Goal: Information Seeking & Learning: Learn about a topic

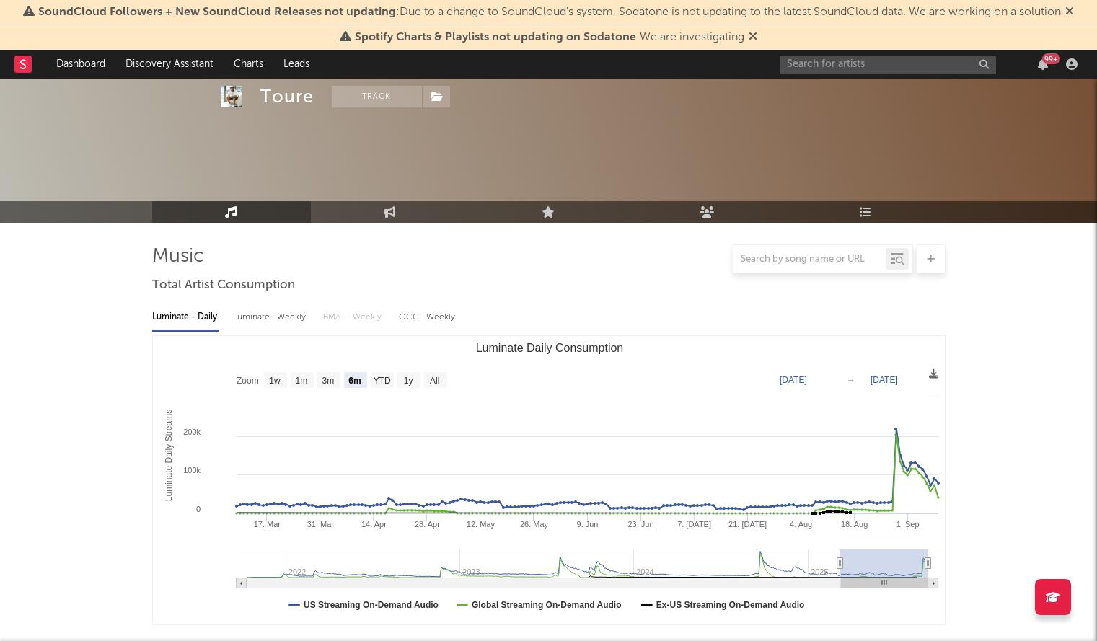
select select "6m"
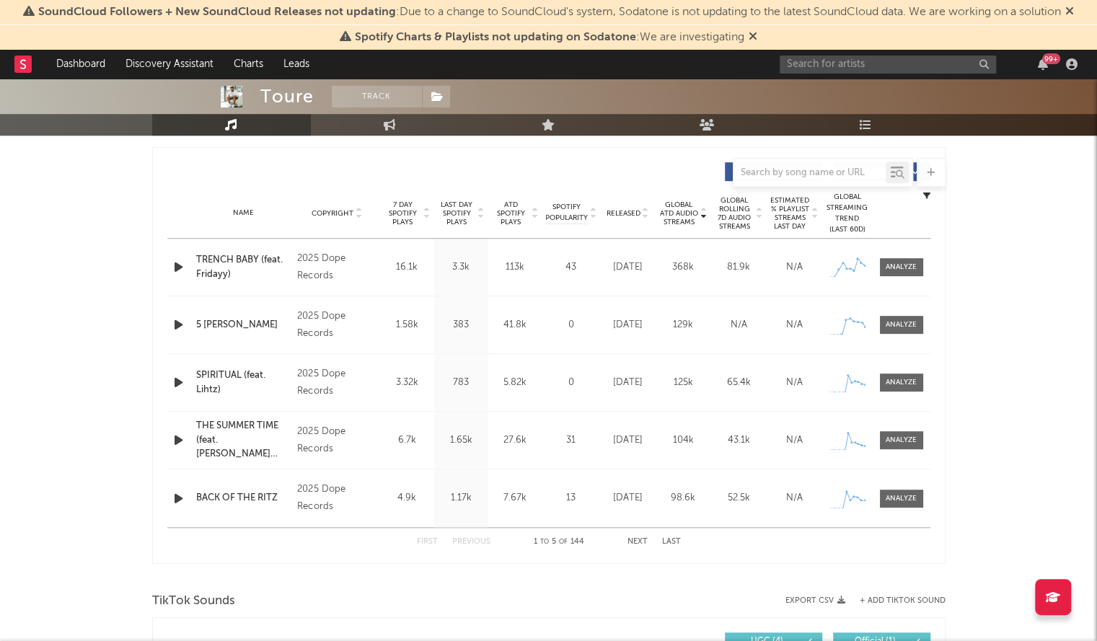
scroll to position [531, 0]
click at [821, 67] on input "text" at bounding box center [887, 65] width 216 height 18
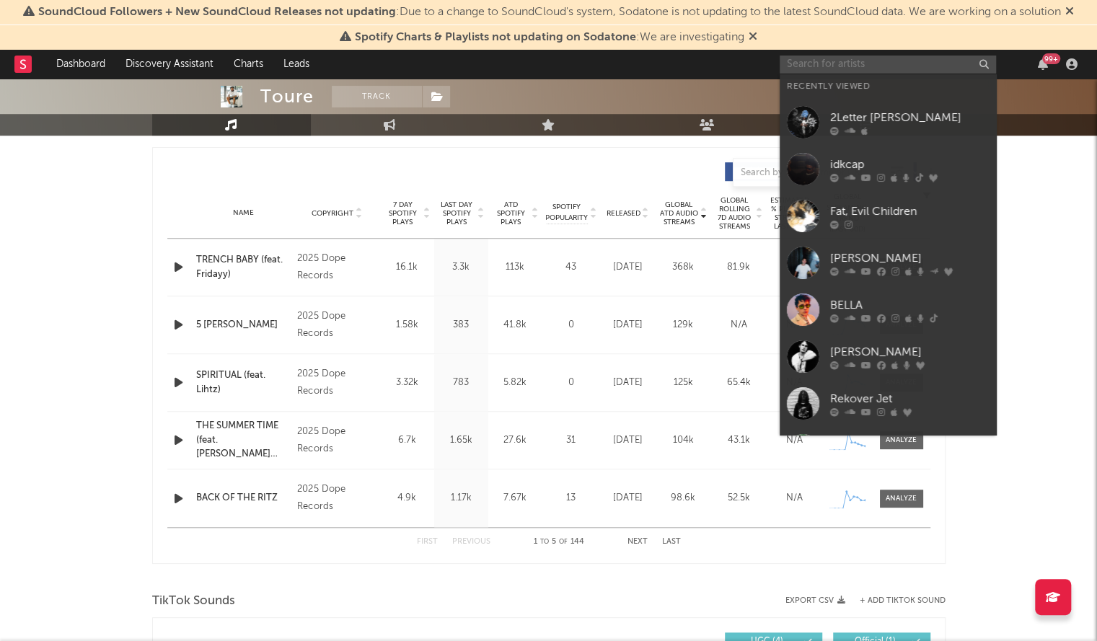
paste input "Bally Baby"
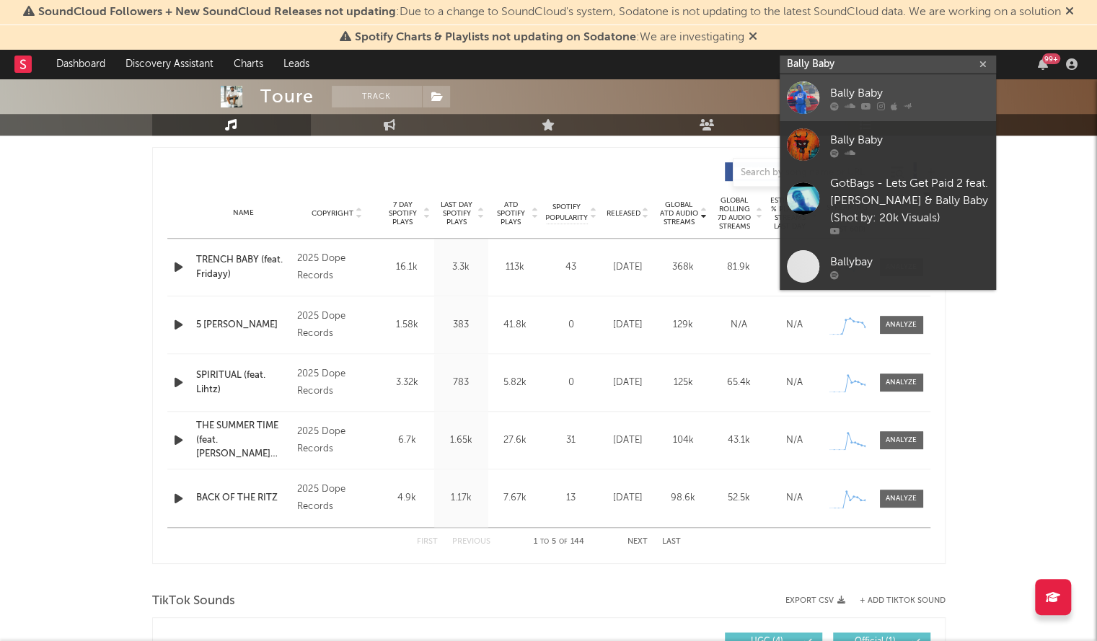
type input "Bally Baby"
click at [795, 100] on div at bounding box center [803, 97] width 32 height 32
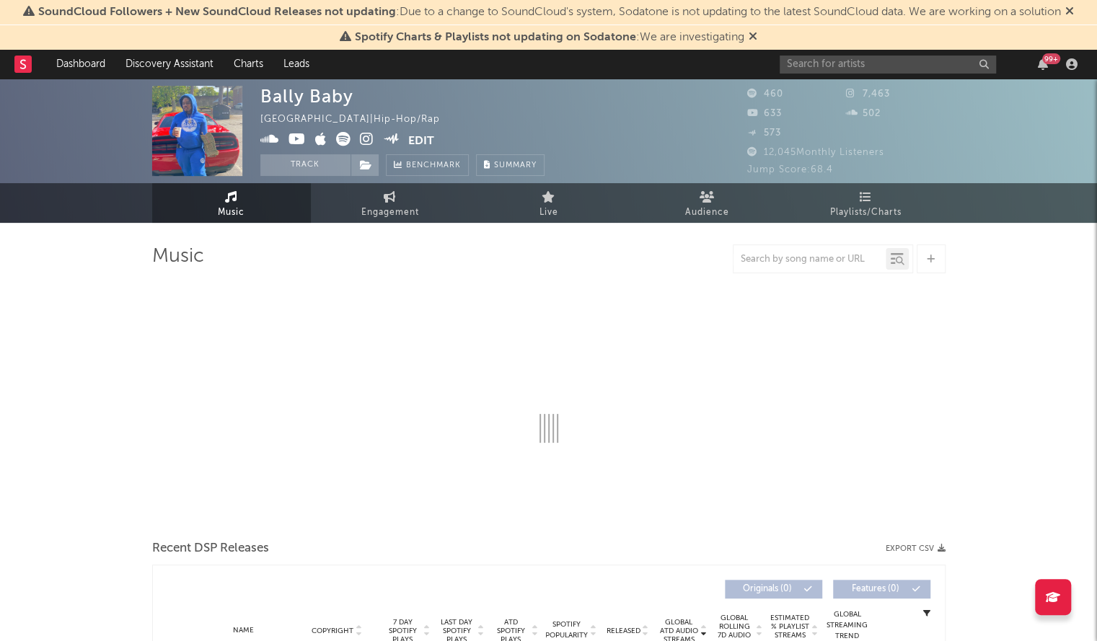
select select "6m"
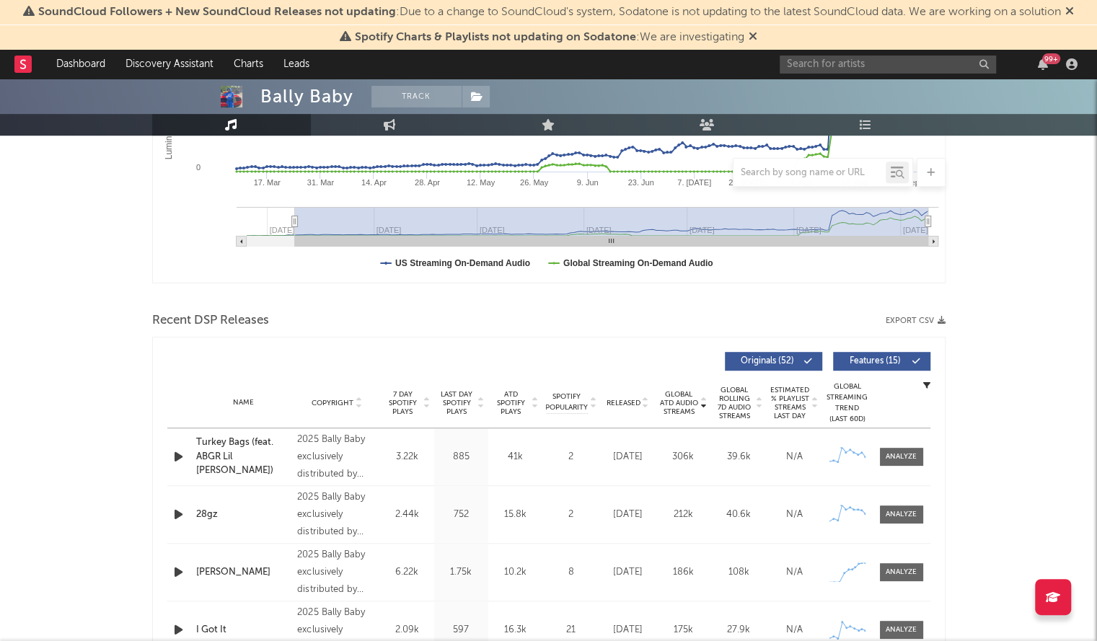
scroll to position [343, 0]
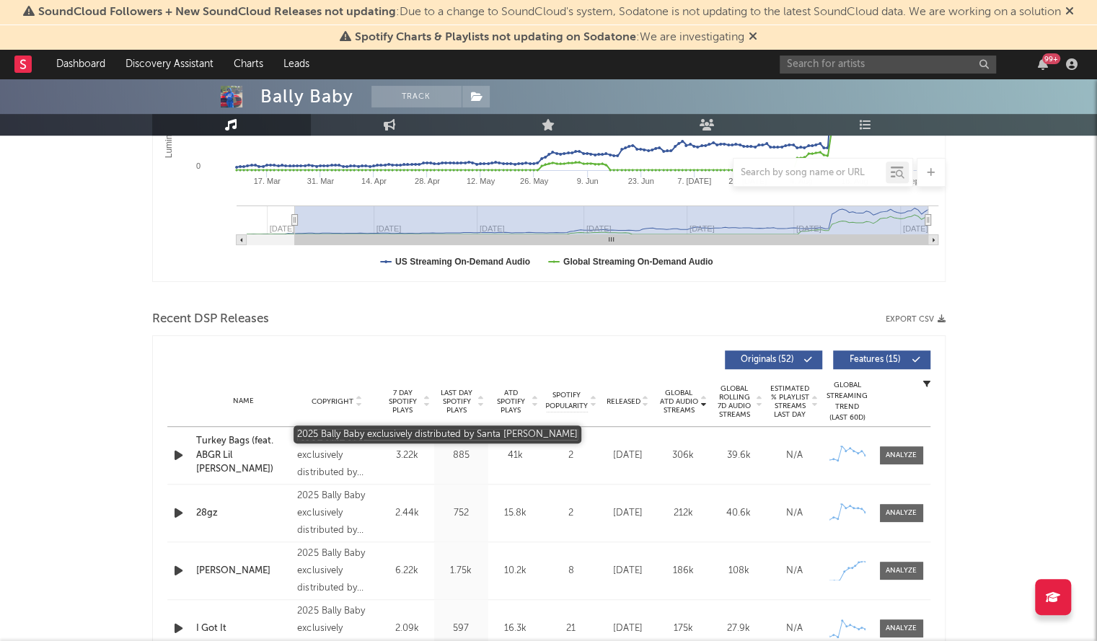
click at [320, 477] on div "2025 Bally Baby exclusively distributed by Santa [PERSON_NAME]" at bounding box center [336, 456] width 79 height 52
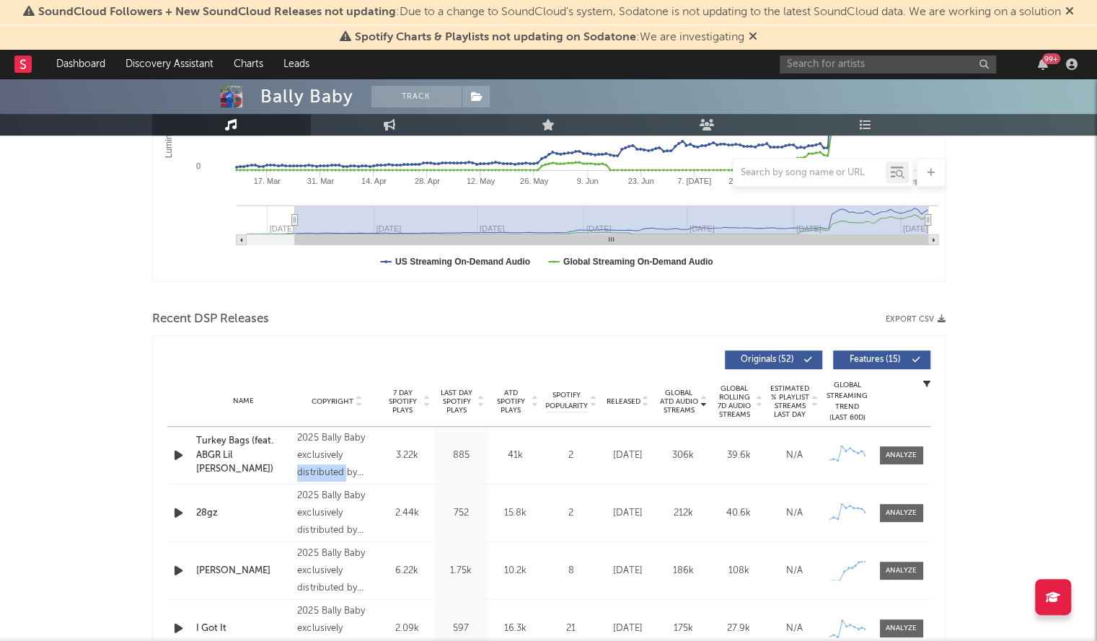
click at [614, 402] on span "Released" at bounding box center [623, 401] width 34 height 9
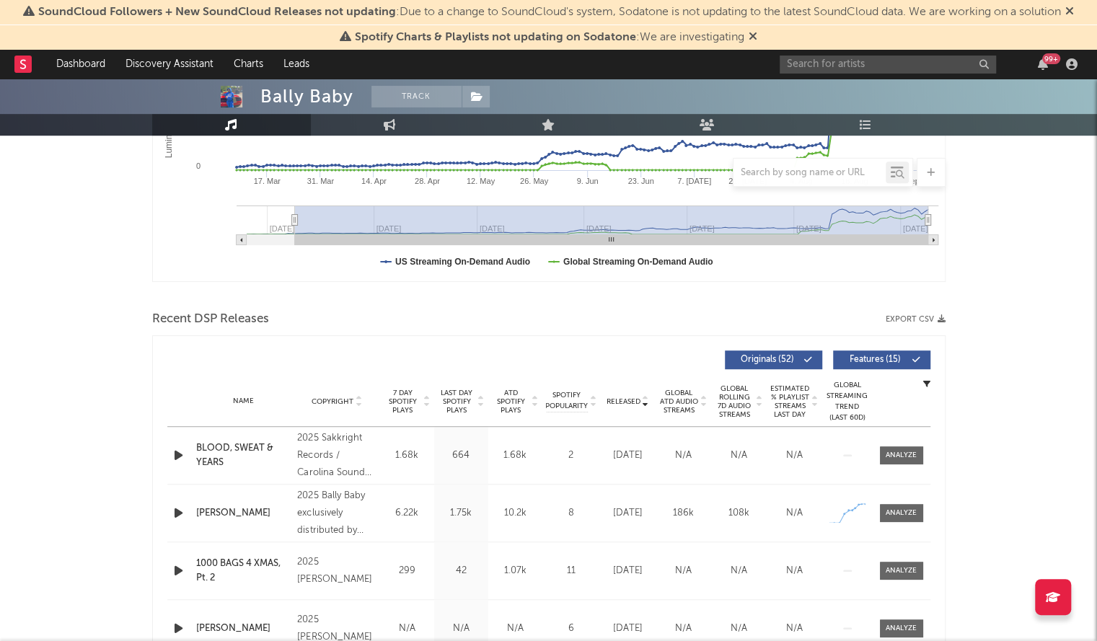
click at [614, 402] on span "Released" at bounding box center [623, 401] width 34 height 9
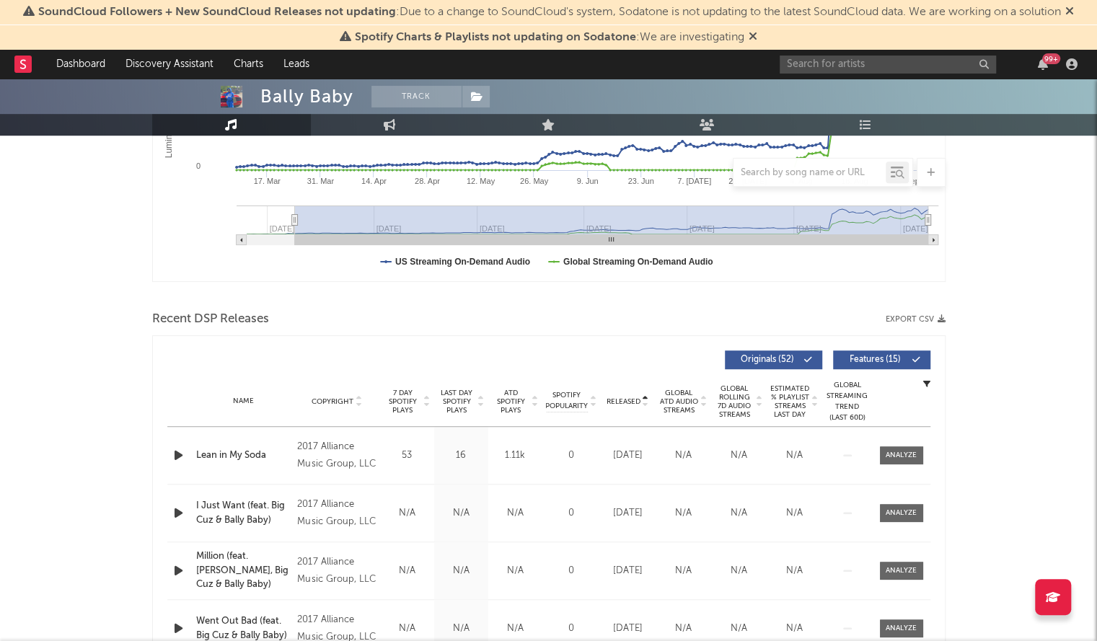
click at [614, 402] on span "Released" at bounding box center [623, 401] width 34 height 9
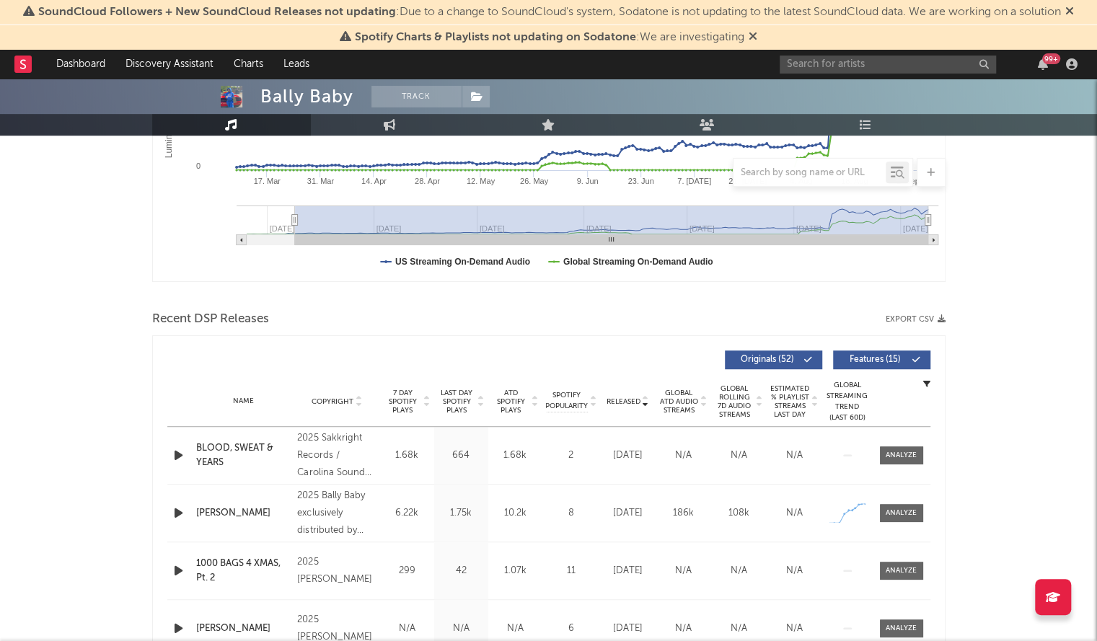
scroll to position [0, 0]
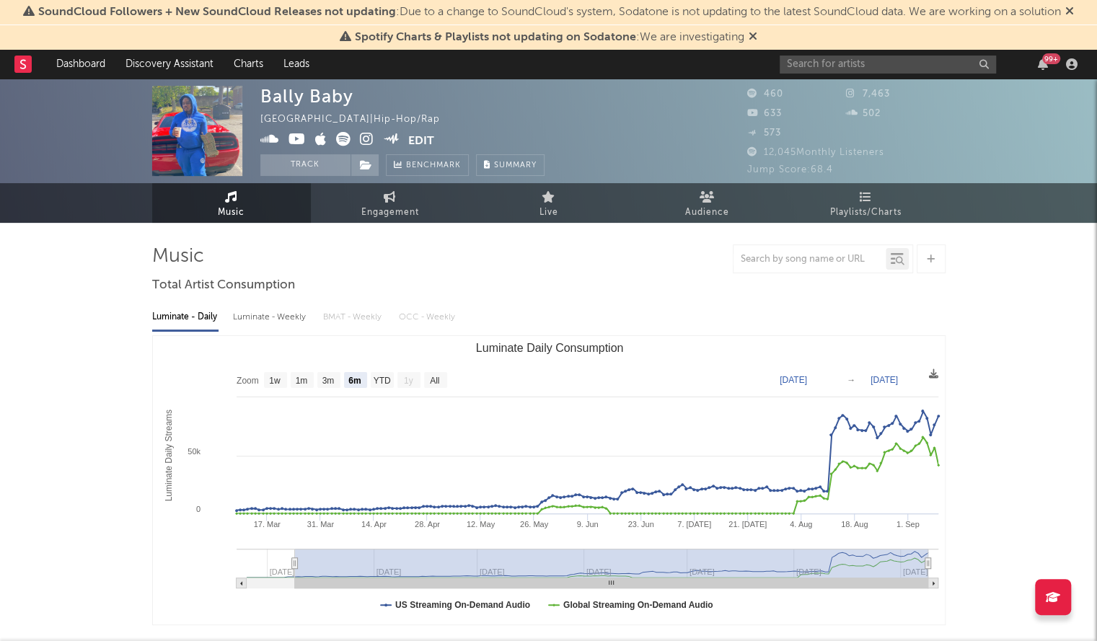
click at [1041, 193] on div "Music Engagement Live Audience Playlists/Charts" at bounding box center [548, 203] width 1097 height 40
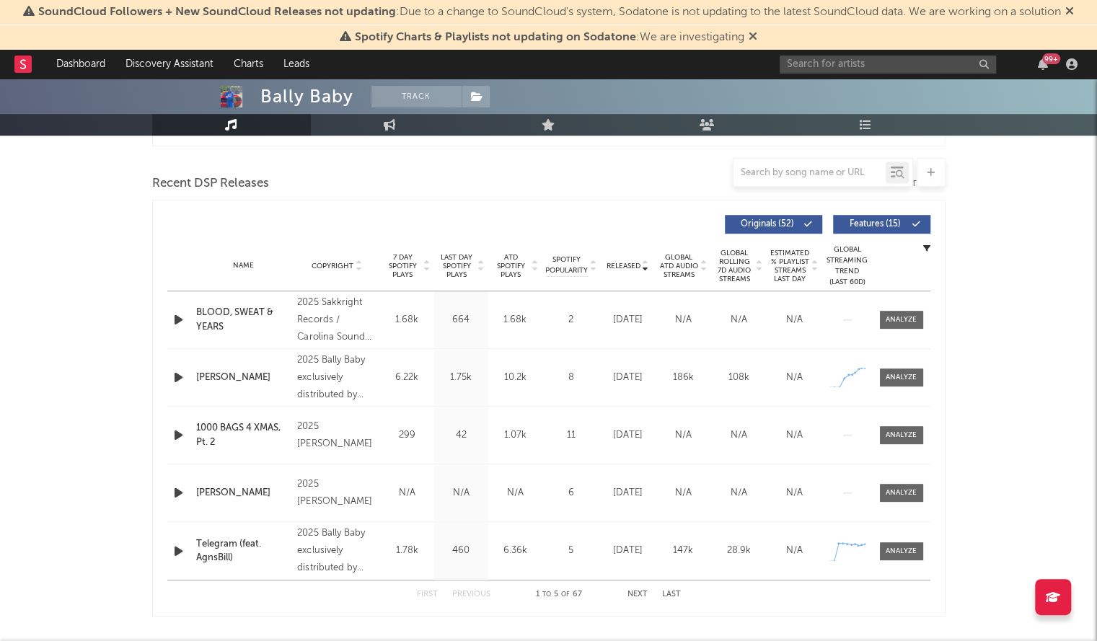
scroll to position [491, 0]
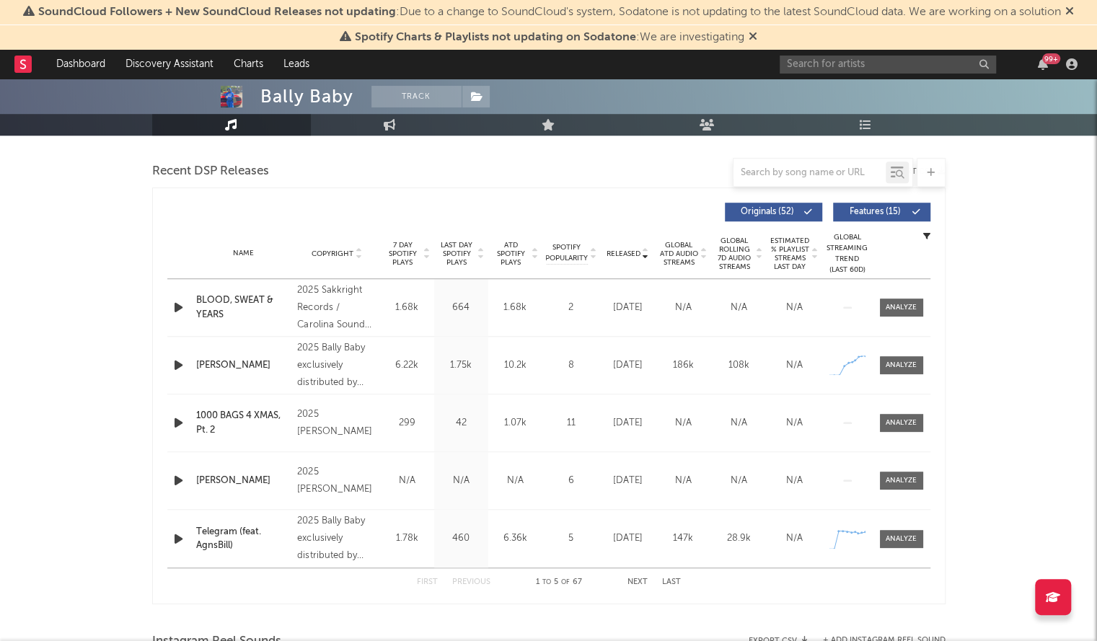
click at [208, 363] on div "[PERSON_NAME]" at bounding box center [243, 365] width 94 height 14
